Goal: Task Accomplishment & Management: Use online tool/utility

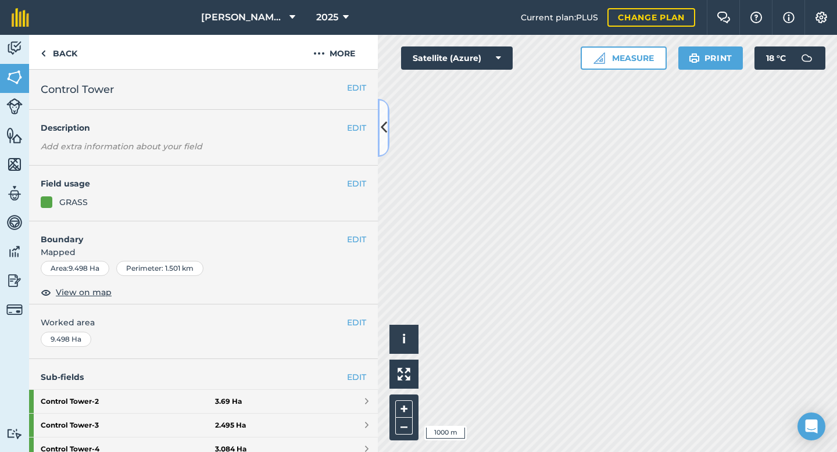
click at [386, 140] on button at bounding box center [384, 128] width 12 height 58
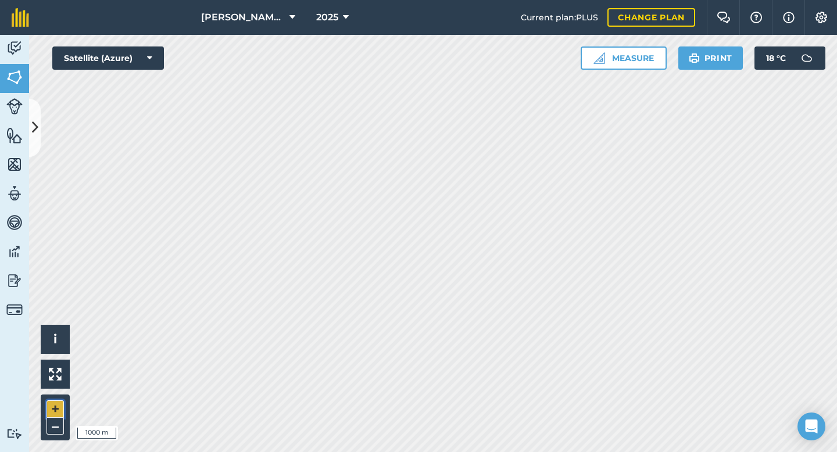
click at [57, 406] on button "+" at bounding box center [54, 408] width 17 height 17
click at [7, 42] on img at bounding box center [14, 48] width 16 height 17
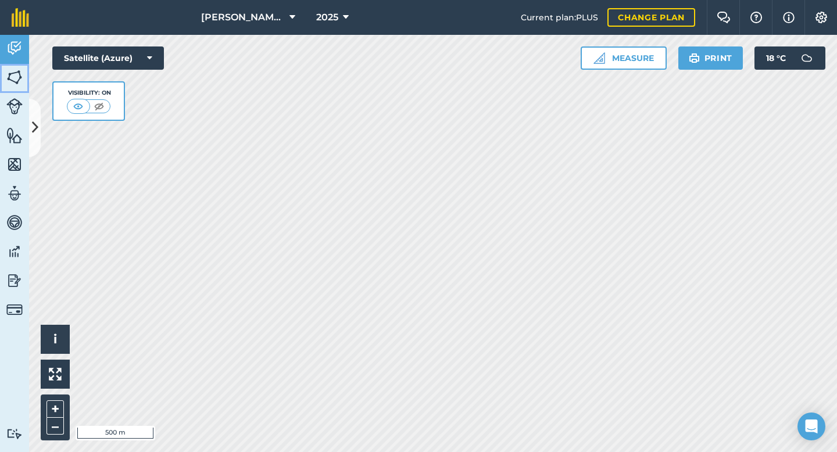
click at [12, 81] on img at bounding box center [14, 77] width 16 height 17
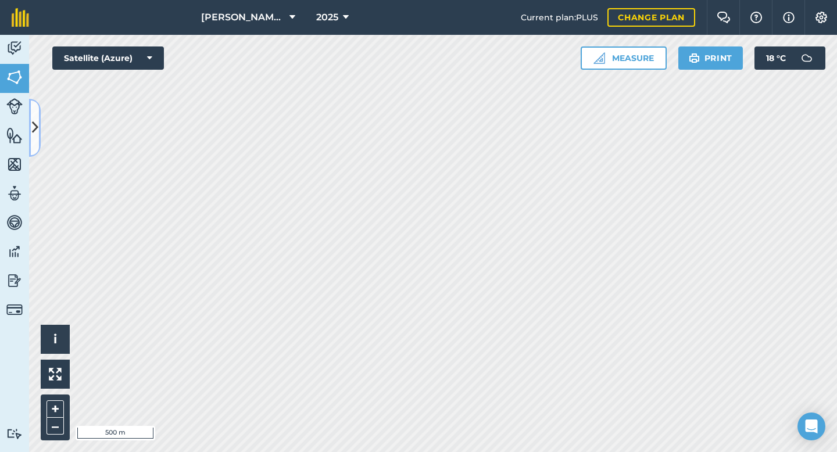
click at [34, 124] on icon at bounding box center [35, 127] width 6 height 20
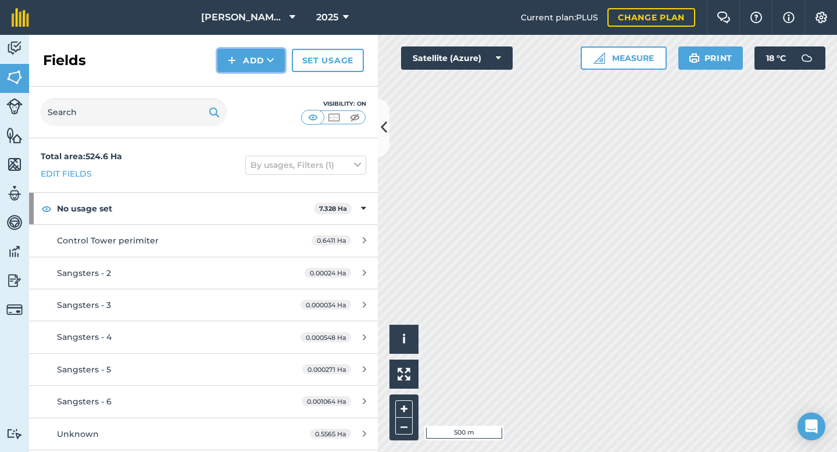
click at [256, 65] on button "Add" at bounding box center [250, 60] width 67 height 23
click at [259, 112] on link "Import" at bounding box center [251, 113] width 64 height 26
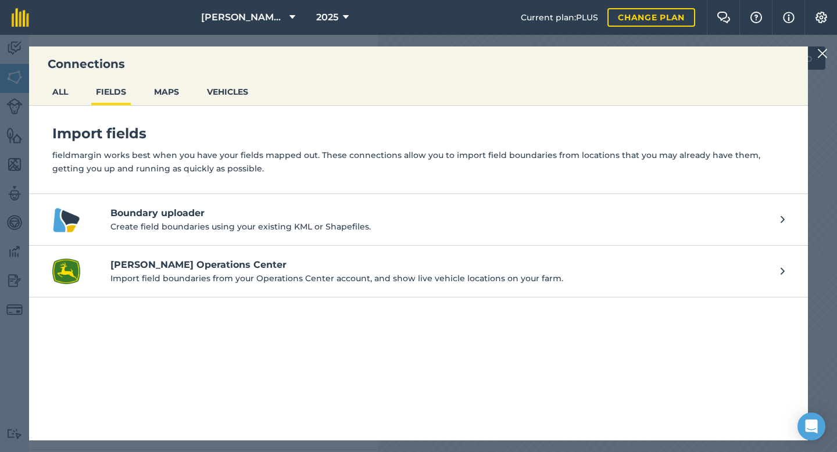
click at [214, 206] on link "Boundary uploader Create field boundaries using your existing KML or Shapefiles." at bounding box center [418, 220] width 779 height 52
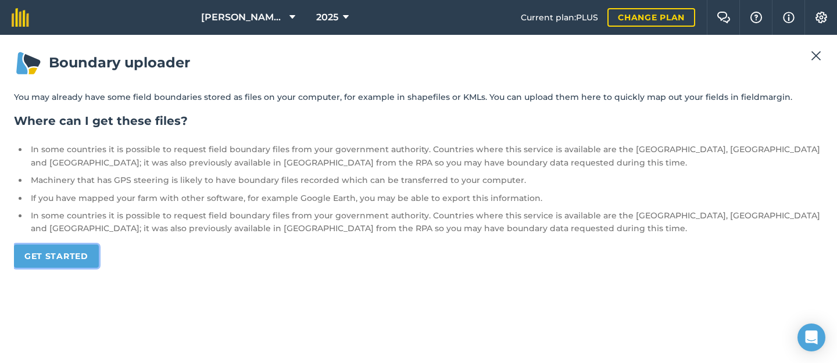
click at [89, 254] on link "Get started" at bounding box center [56, 256] width 85 height 23
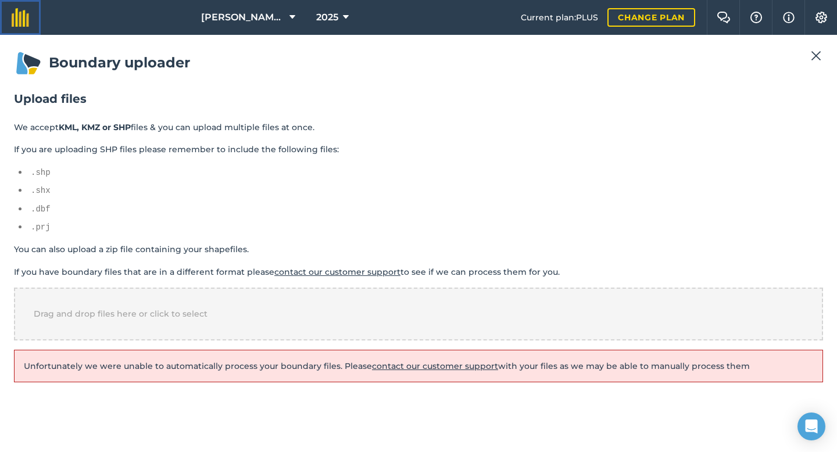
click at [25, 17] on img at bounding box center [20, 17] width 17 height 19
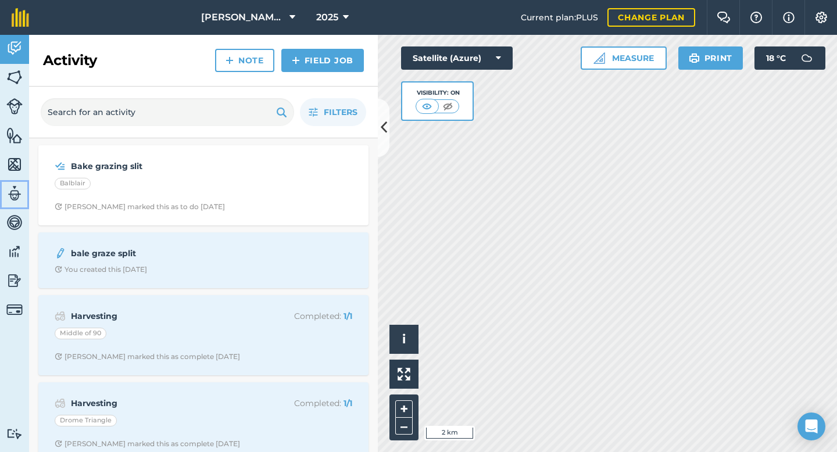
click at [14, 196] on img at bounding box center [14, 193] width 16 height 17
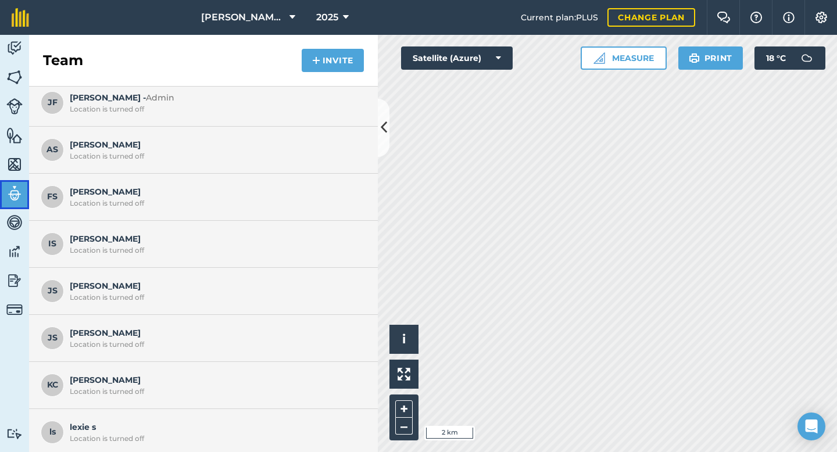
scroll to position [96, 0]
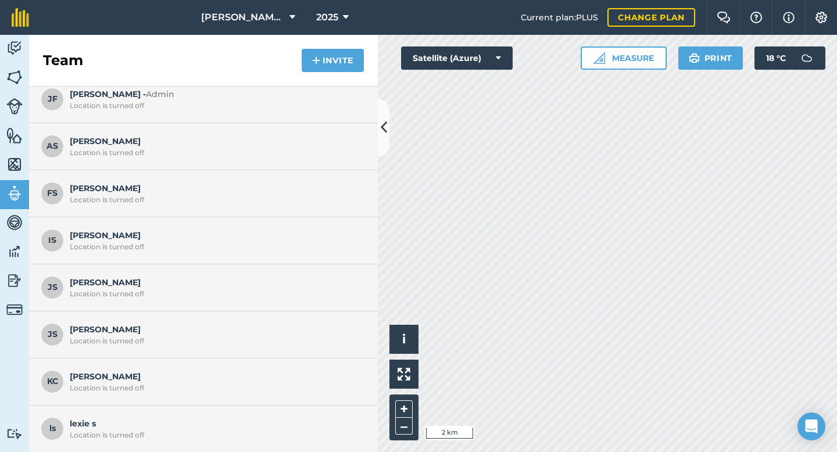
click at [60, 241] on span "IS" at bounding box center [52, 240] width 23 height 23
click at [8, 311] on img at bounding box center [14, 310] width 16 height 16
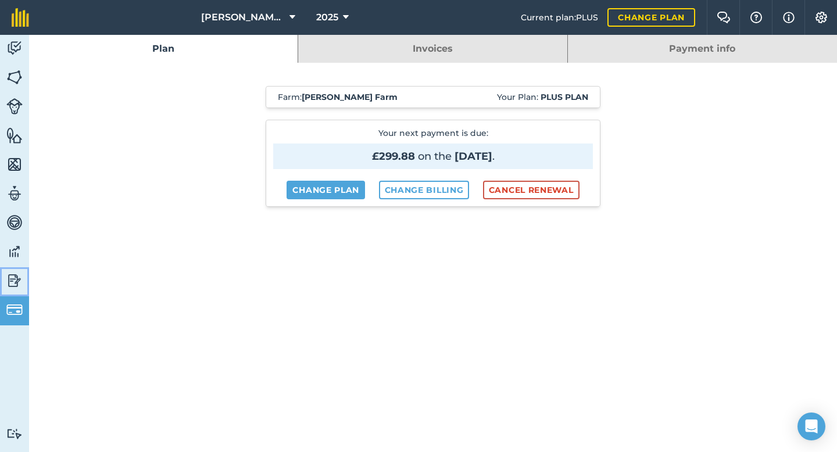
click at [16, 277] on img at bounding box center [14, 280] width 16 height 17
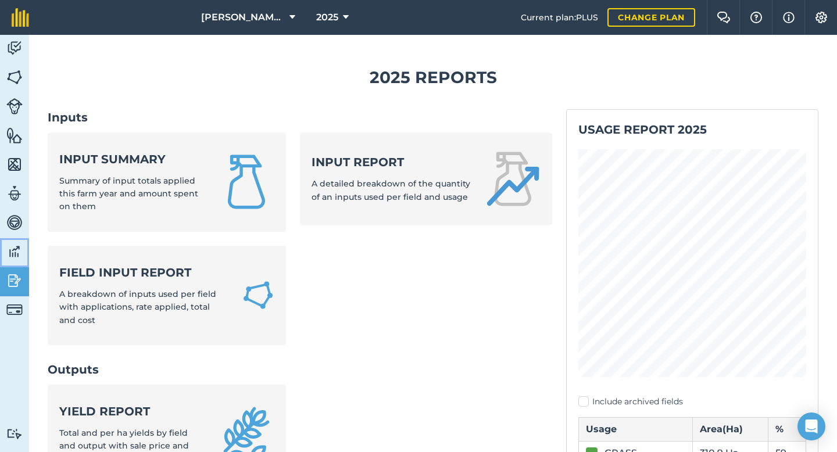
click at [16, 246] on img at bounding box center [14, 251] width 16 height 17
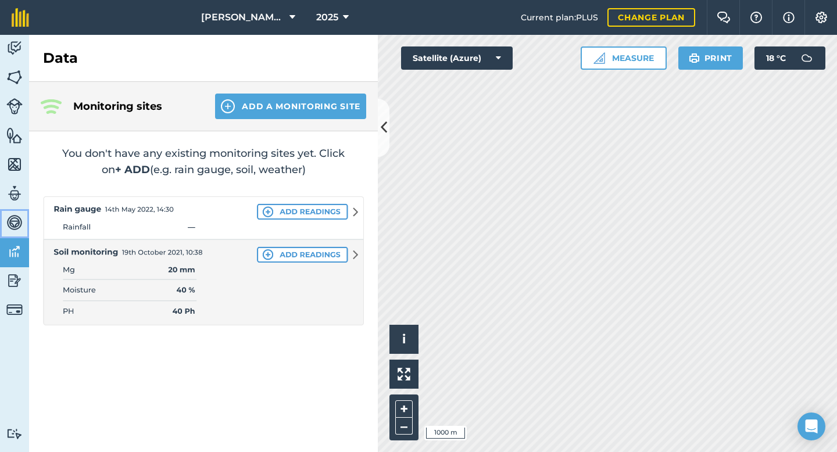
click at [17, 221] on img at bounding box center [14, 222] width 16 height 17
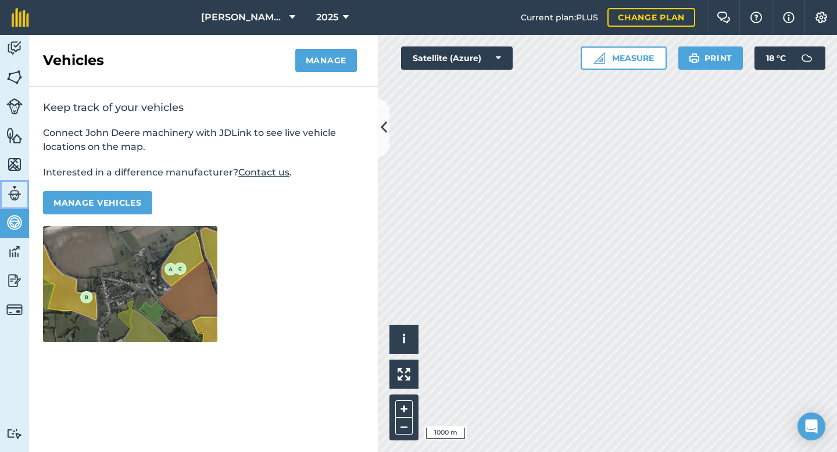
click at [14, 196] on img at bounding box center [14, 193] width 16 height 17
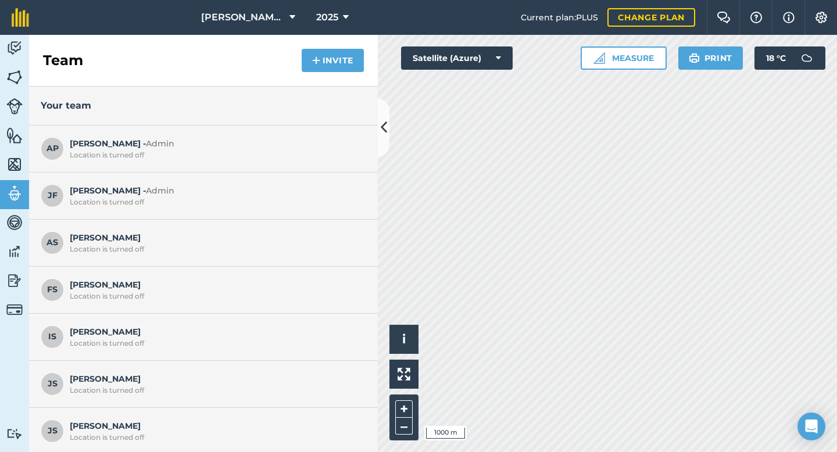
click at [62, 144] on span "AP" at bounding box center [52, 148] width 23 height 23
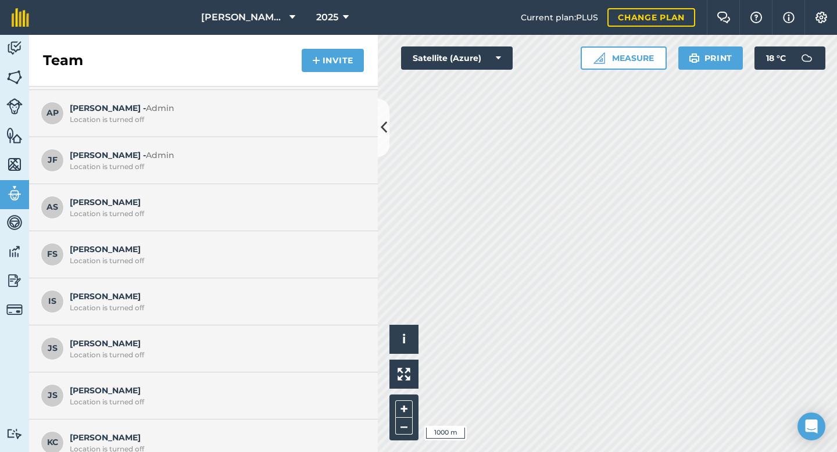
scroll to position [96, 0]
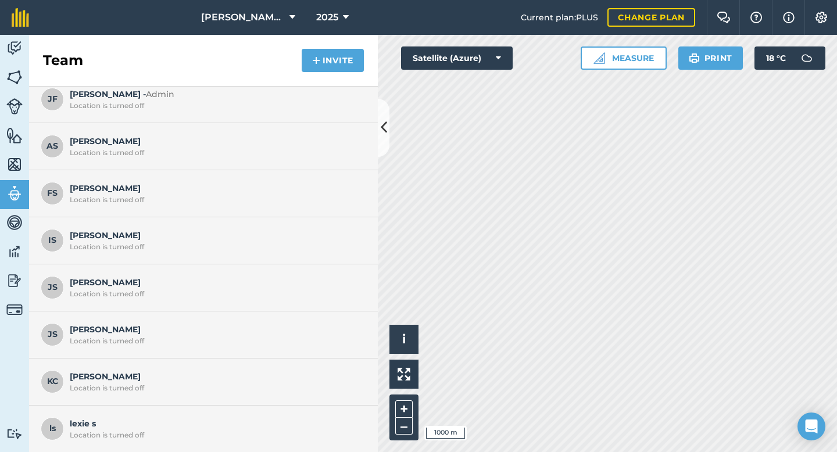
click at [52, 236] on span "IS" at bounding box center [52, 240] width 23 height 23
click at [53, 295] on span "JS" at bounding box center [52, 287] width 23 height 23
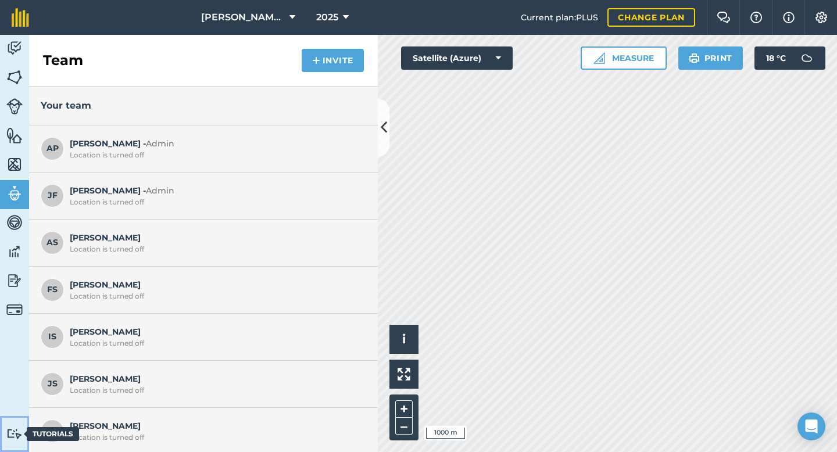
click at [12, 432] on img at bounding box center [14, 433] width 16 height 11
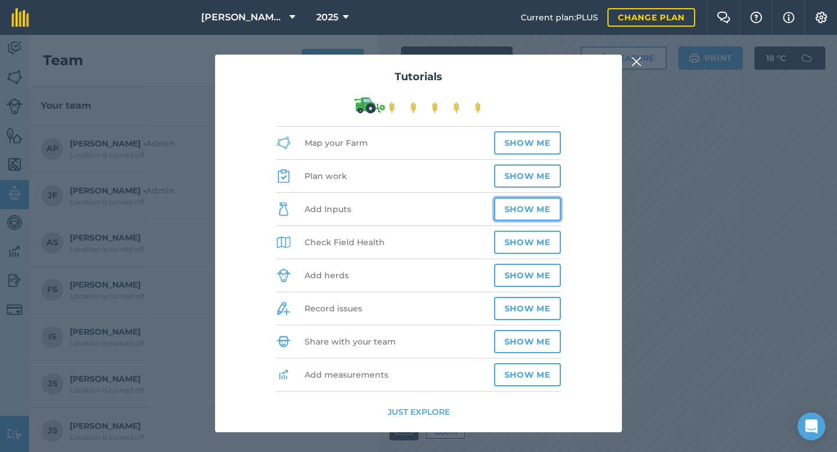
click at [516, 209] on button "Show me" at bounding box center [527, 209] width 67 height 23
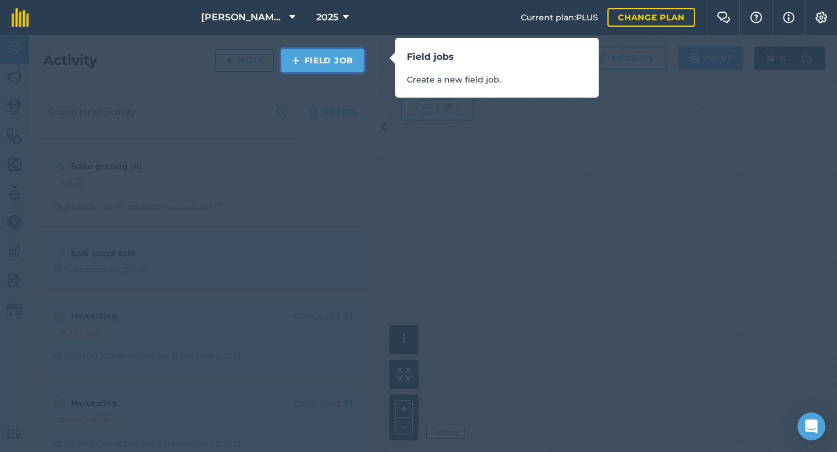
click at [347, 59] on link "Field Job" at bounding box center [322, 60] width 83 height 23
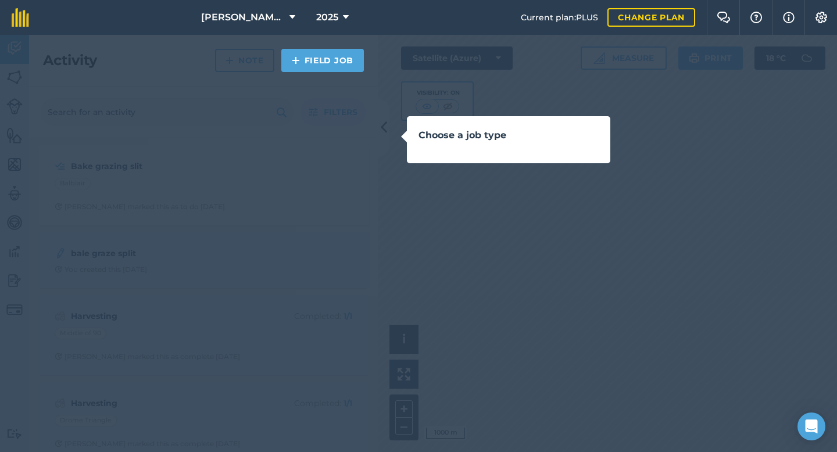
click at [362, 103] on div "Choose a job type" at bounding box center [418, 226] width 837 height 452
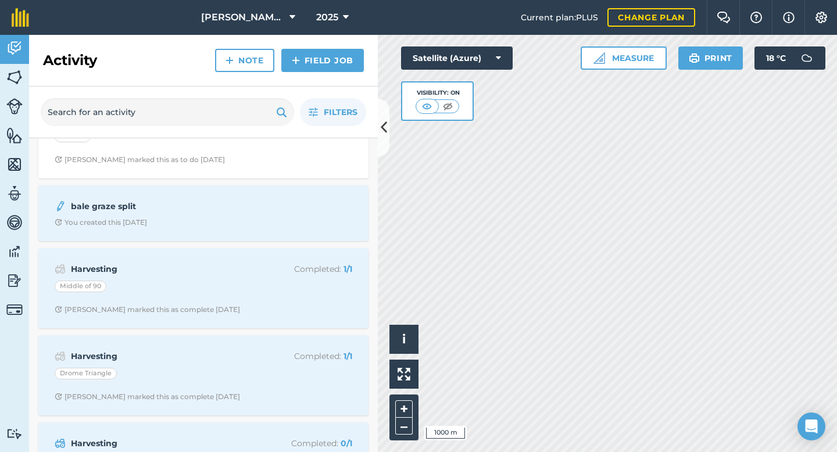
scroll to position [105, 0]
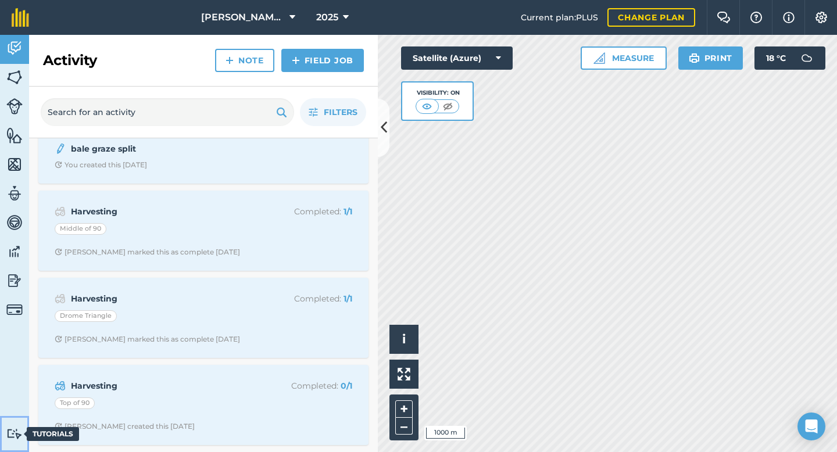
click at [12, 436] on img at bounding box center [14, 433] width 16 height 11
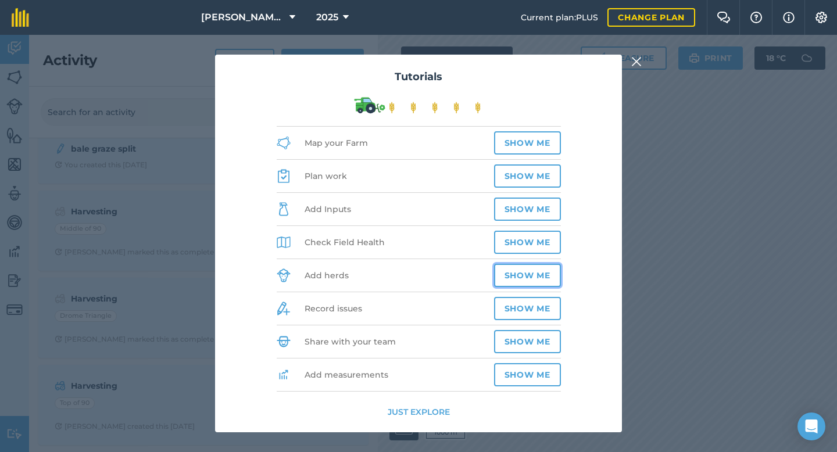
click at [525, 277] on button "Show me" at bounding box center [527, 275] width 67 height 23
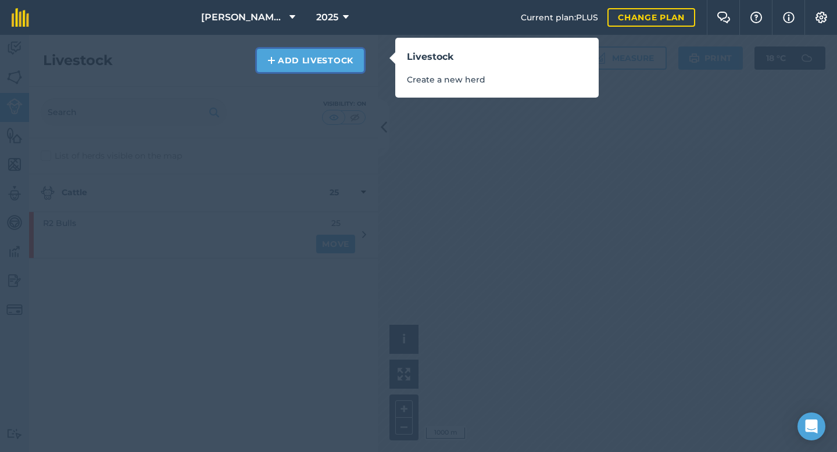
click at [334, 62] on link "Add Livestock" at bounding box center [310, 60] width 107 height 23
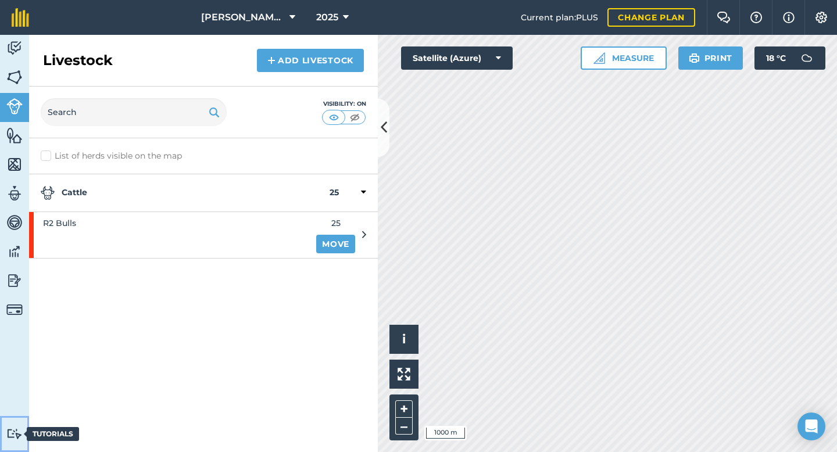
click at [10, 435] on img at bounding box center [14, 433] width 16 height 11
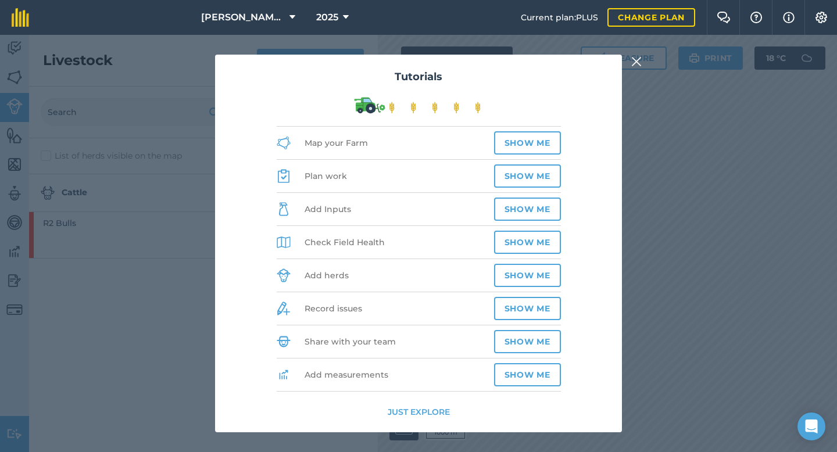
click at [402, 413] on button "Just explore" at bounding box center [419, 412] width 62 height 13
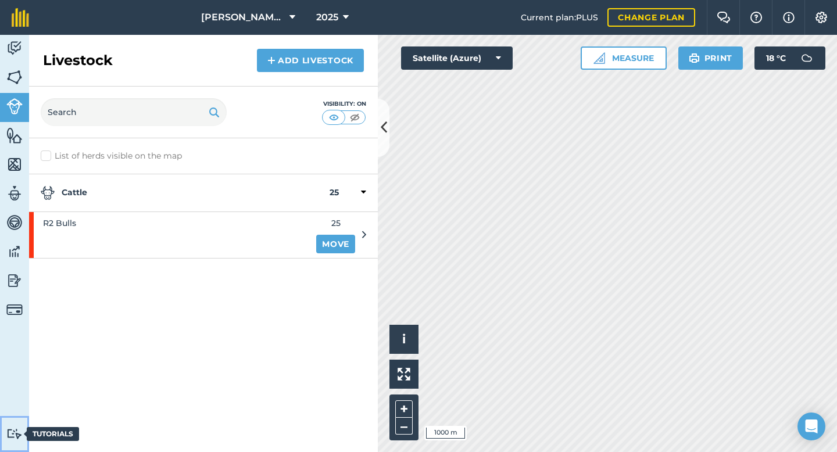
click at [13, 430] on img at bounding box center [14, 433] width 16 height 11
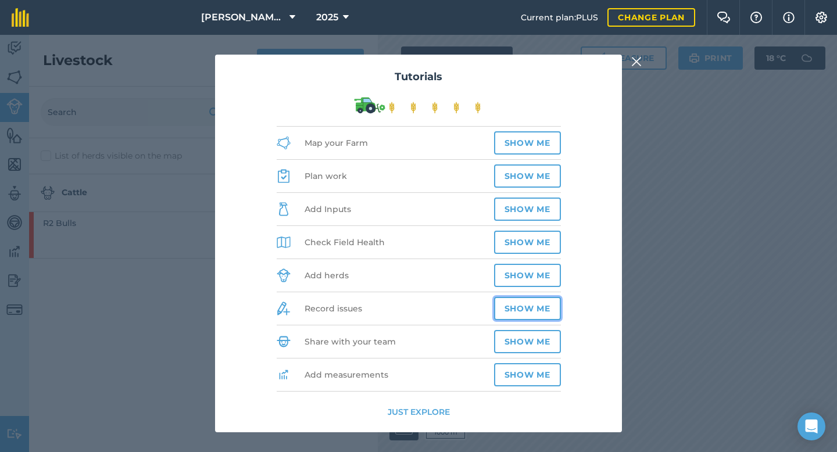
click at [507, 307] on button "Show me" at bounding box center [527, 308] width 67 height 23
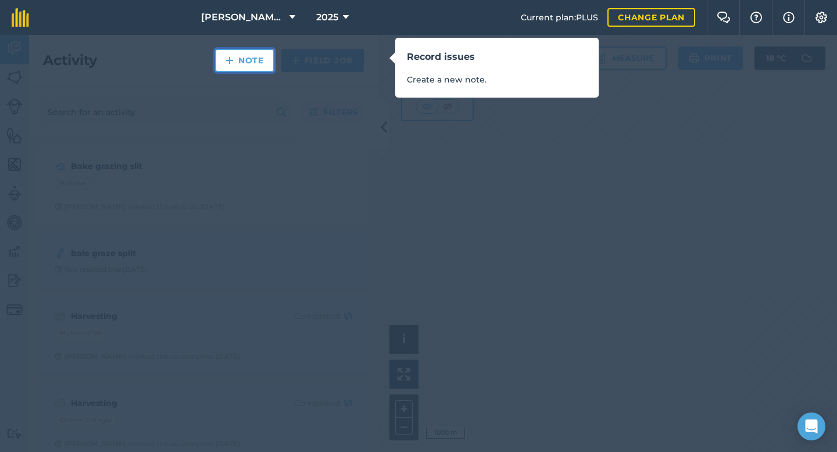
click at [253, 59] on link "Note" at bounding box center [244, 60] width 59 height 23
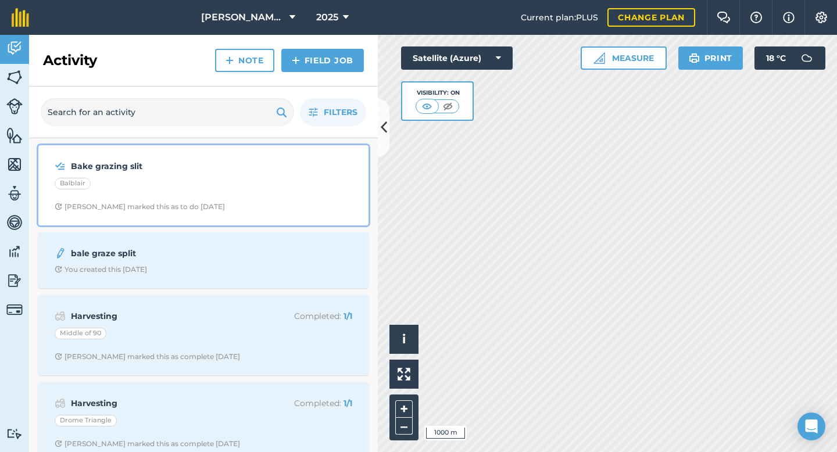
click at [178, 189] on div "Balblair" at bounding box center [204, 185] width 298 height 15
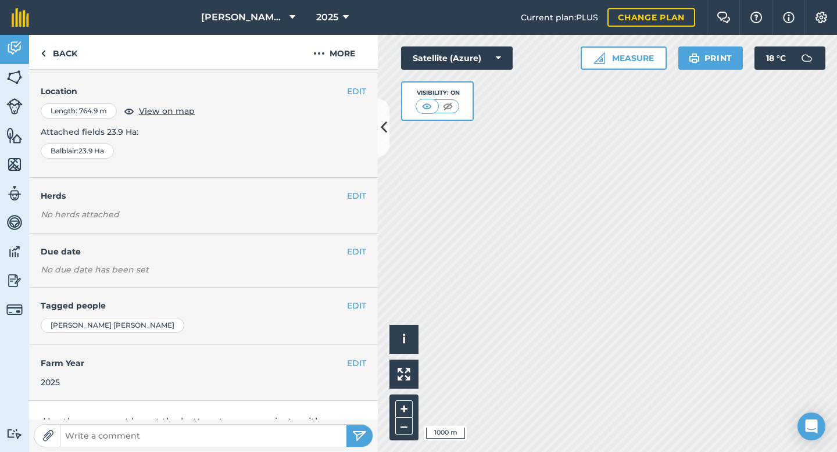
scroll to position [66, 0]
click at [382, 124] on icon at bounding box center [384, 127] width 6 height 20
